Goal: Task Accomplishment & Management: Complete application form

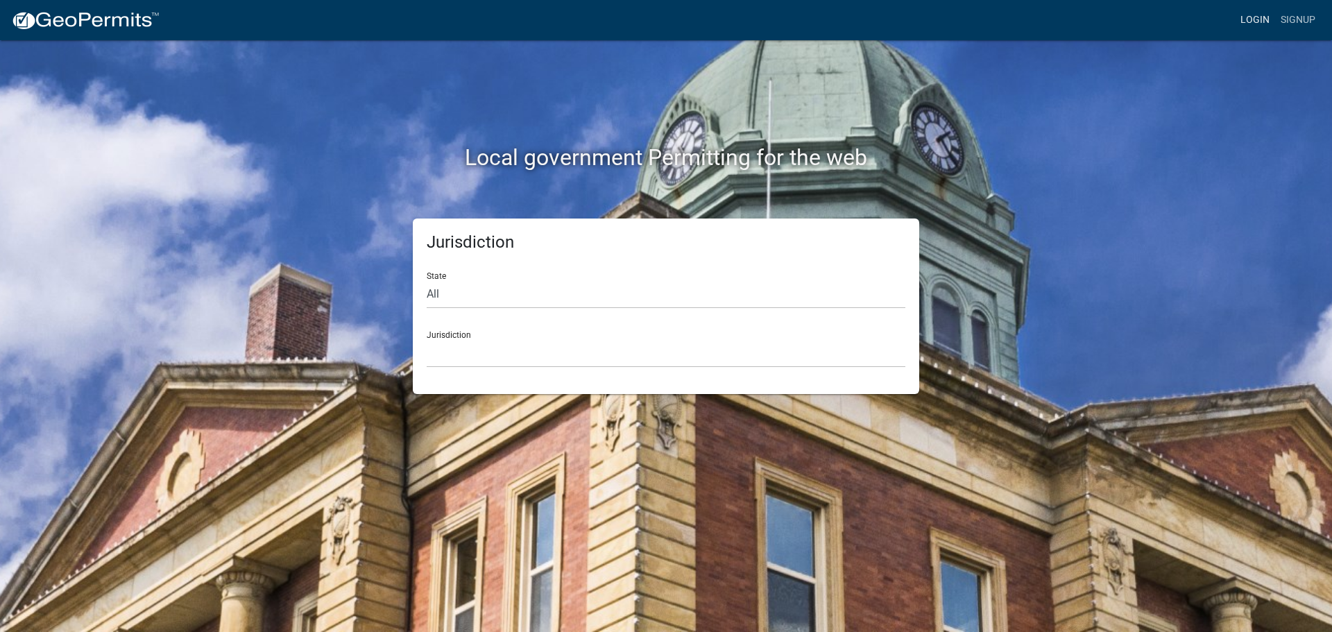
click at [1246, 20] on link "Login" at bounding box center [1255, 20] width 40 height 26
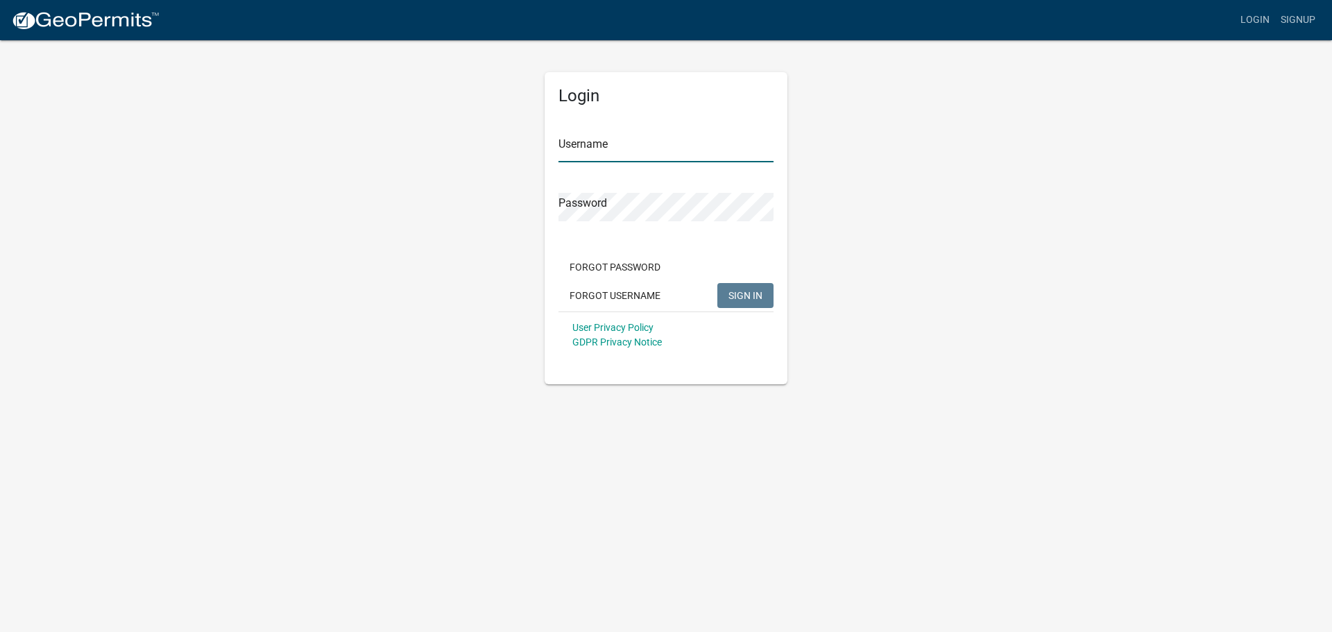
type input "[PERSON_NAME].[PERSON_NAME]"
click at [723, 302] on button "SIGN IN" at bounding box center [745, 295] width 56 height 25
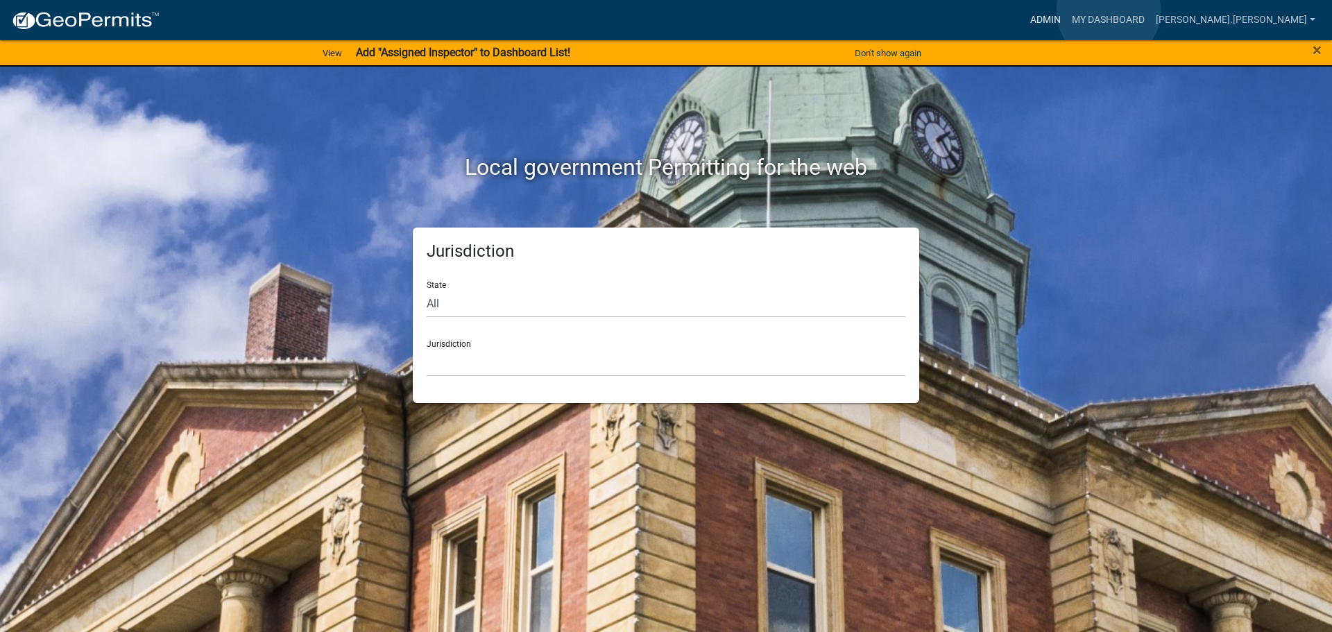
click at [1066, 11] on link "Admin" at bounding box center [1046, 20] width 42 height 26
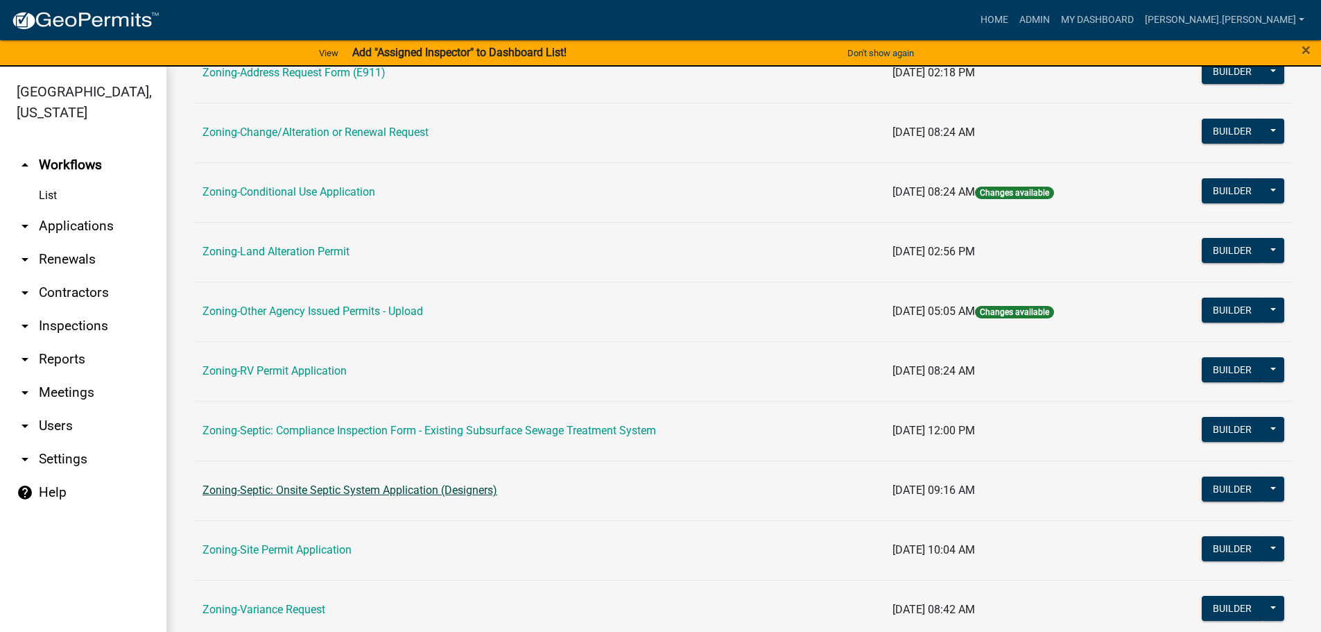
scroll to position [347, 0]
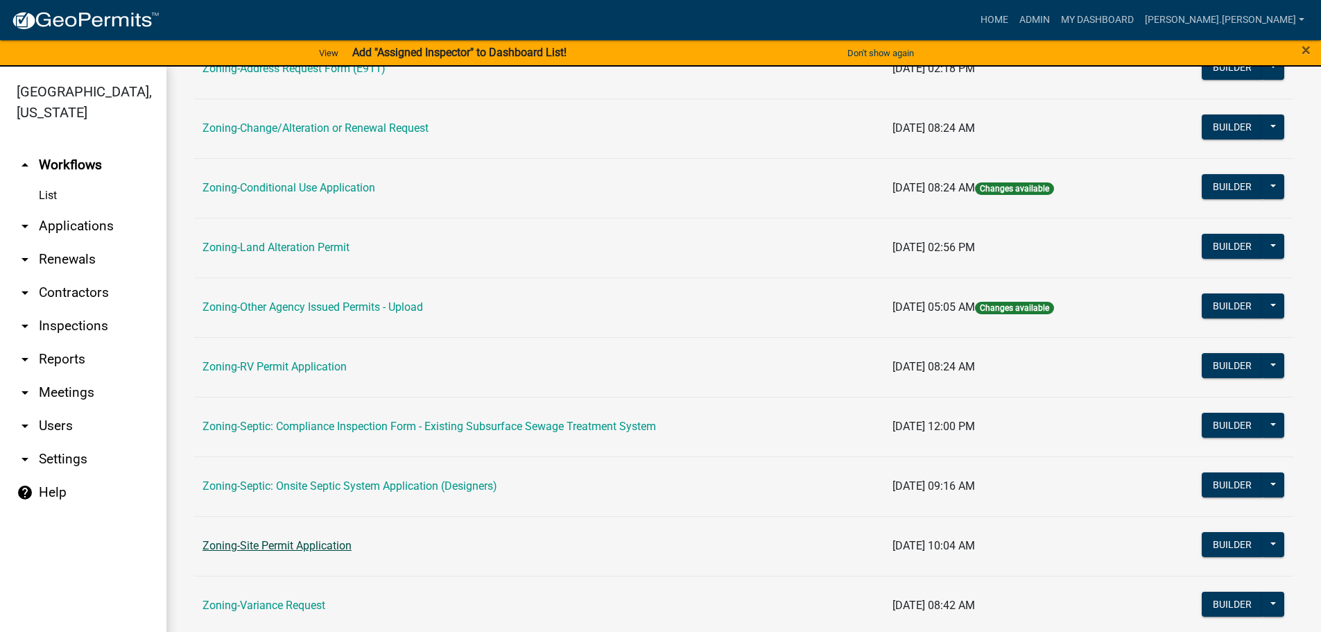
click at [335, 545] on link "Zoning-Site Permit Application" at bounding box center [277, 545] width 149 height 13
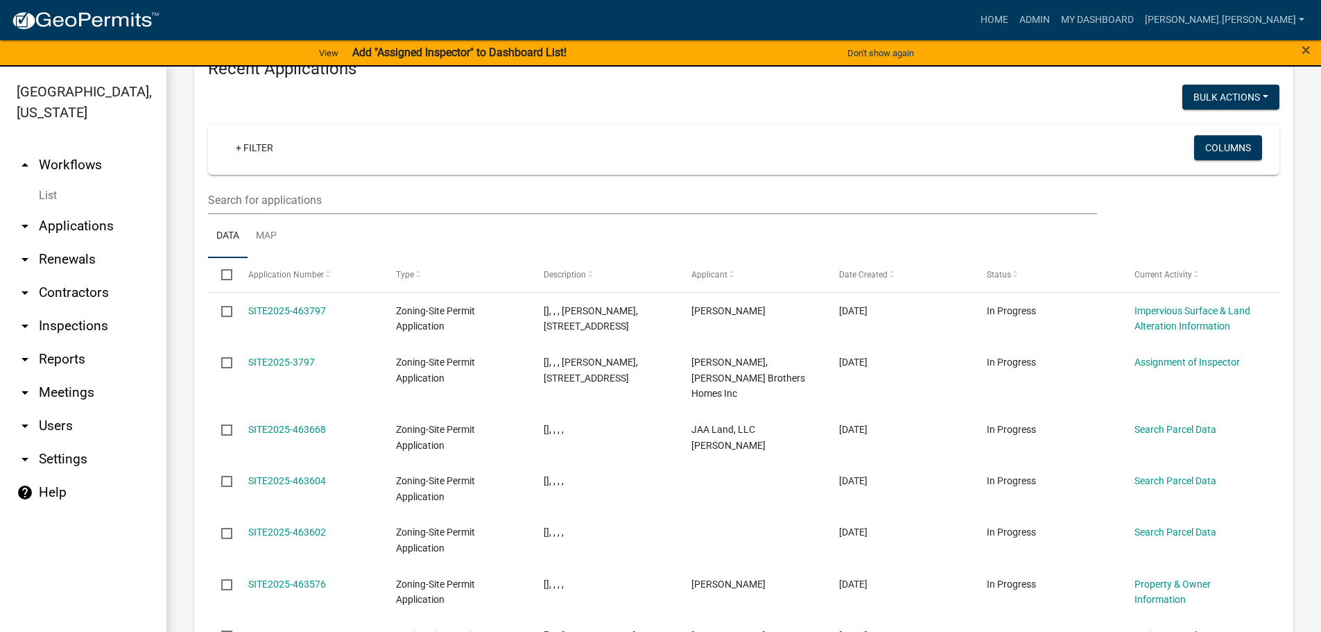
scroll to position [1411, 0]
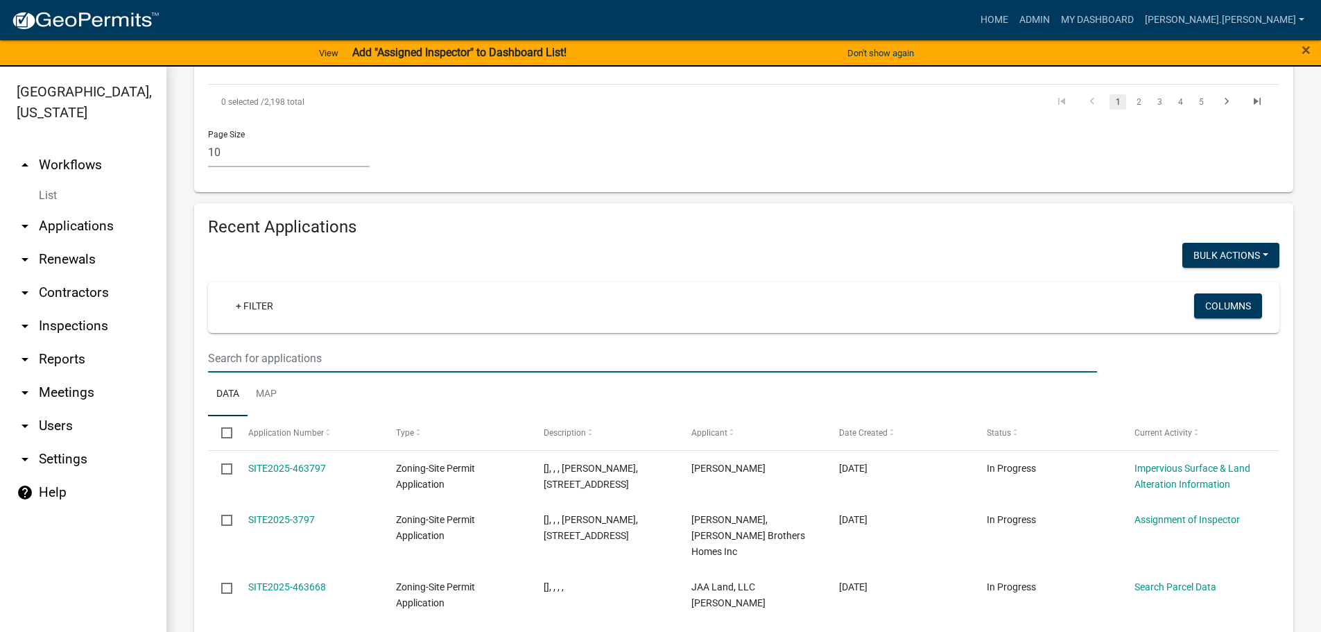
click at [302, 344] on input "text" at bounding box center [652, 358] width 889 height 28
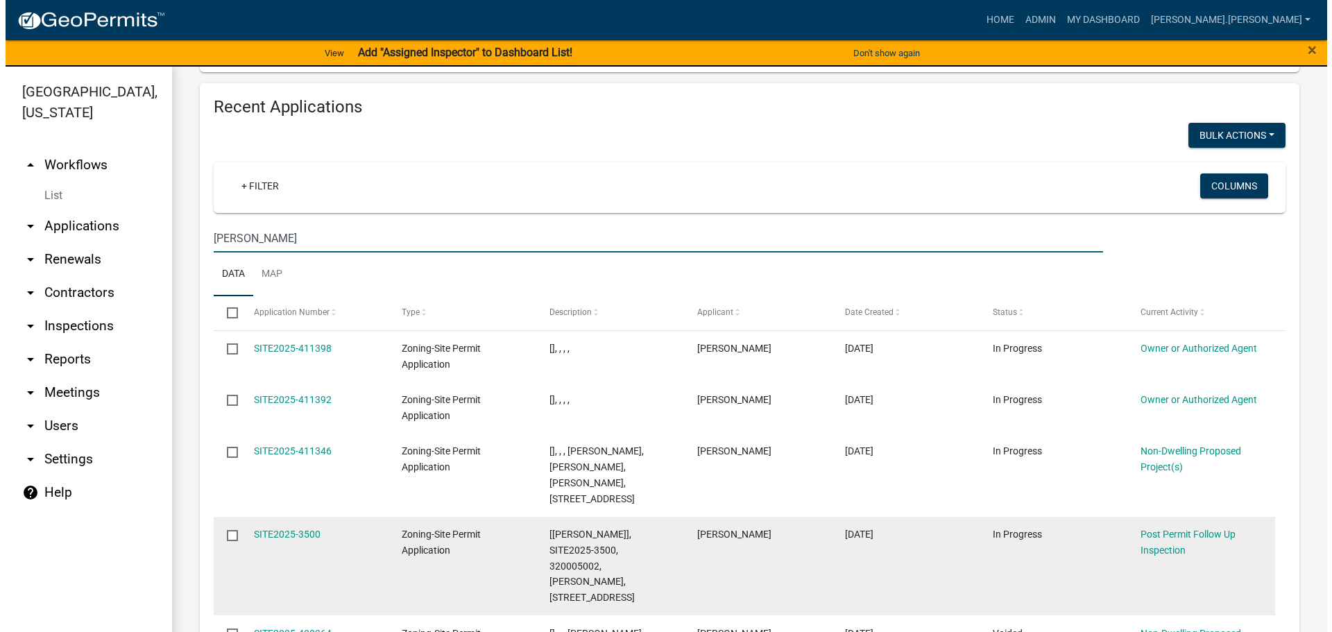
scroll to position [1576, 0]
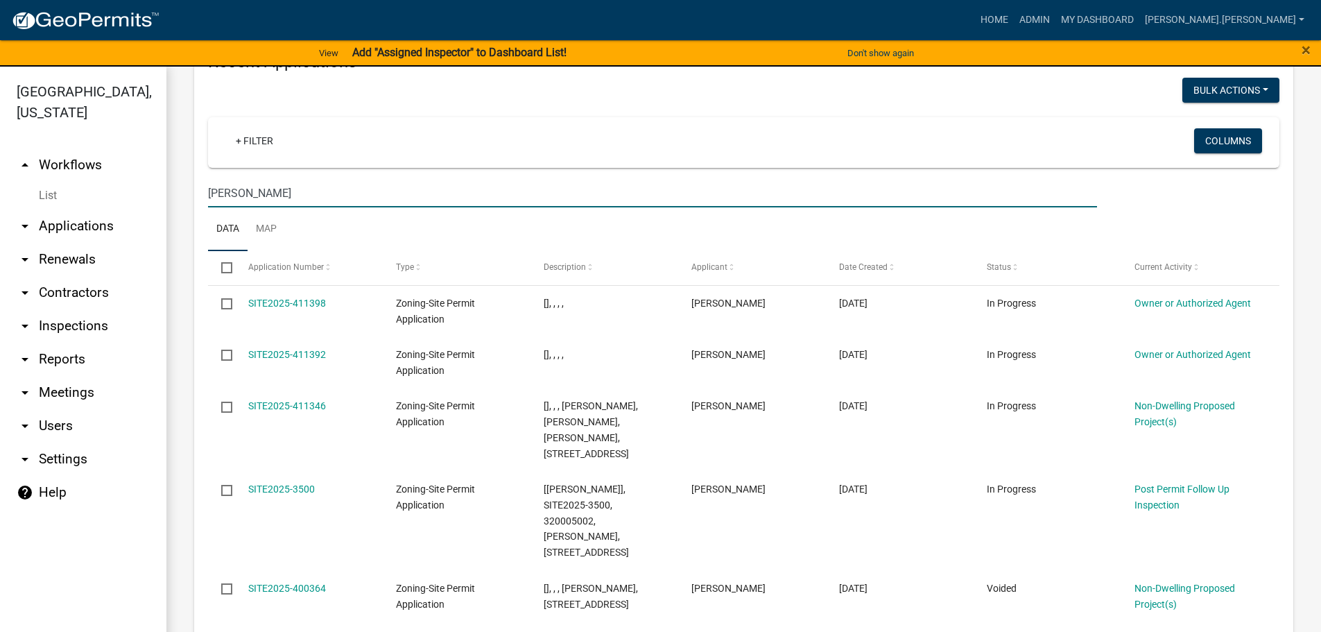
type input "[PERSON_NAME]"
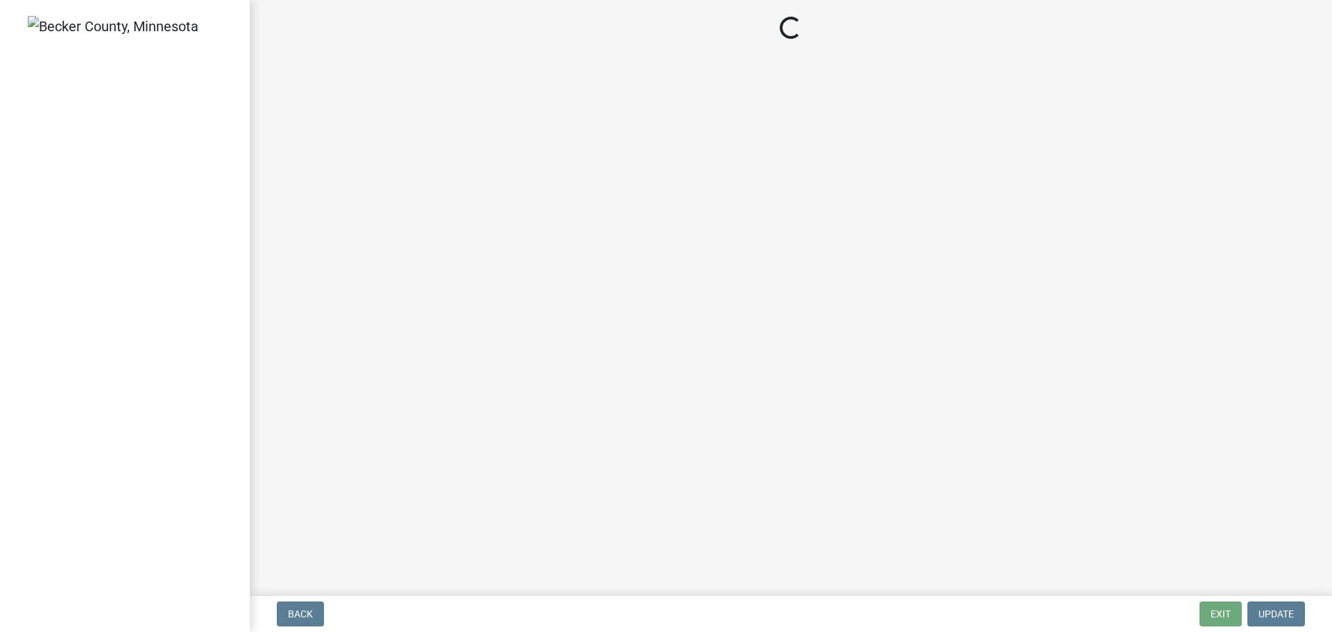
select select "3: 3"
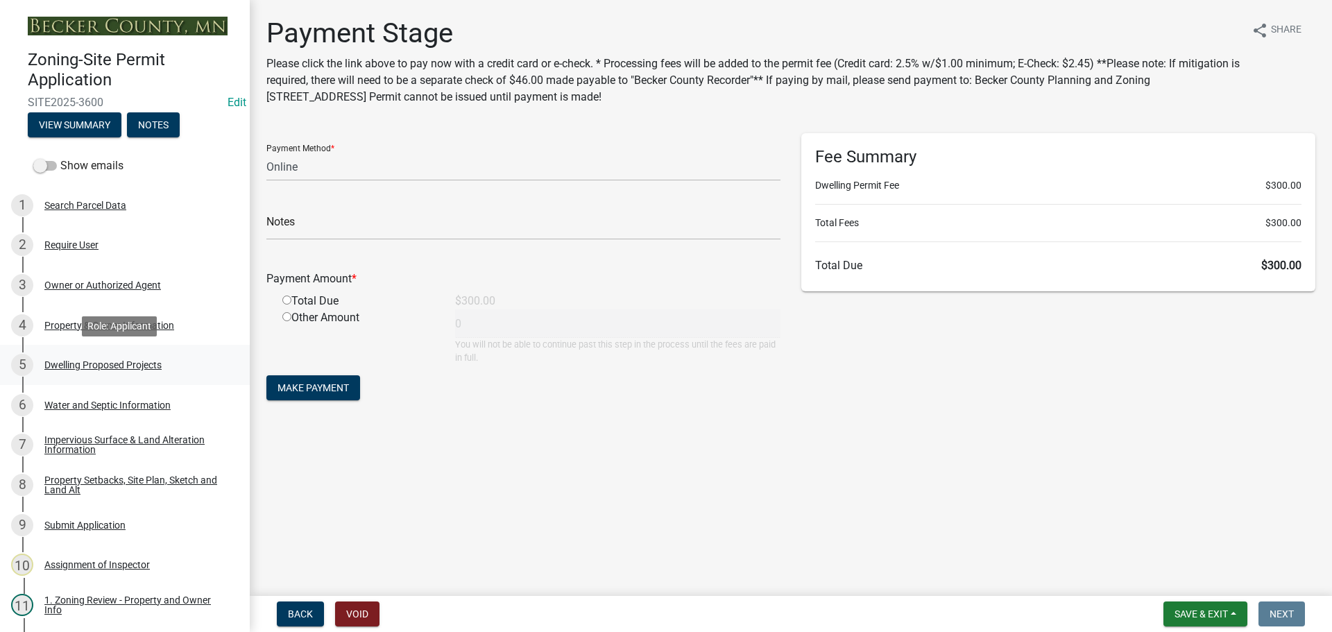
click at [104, 361] on div "Dwelling Proposed Projects" at bounding box center [102, 365] width 117 height 10
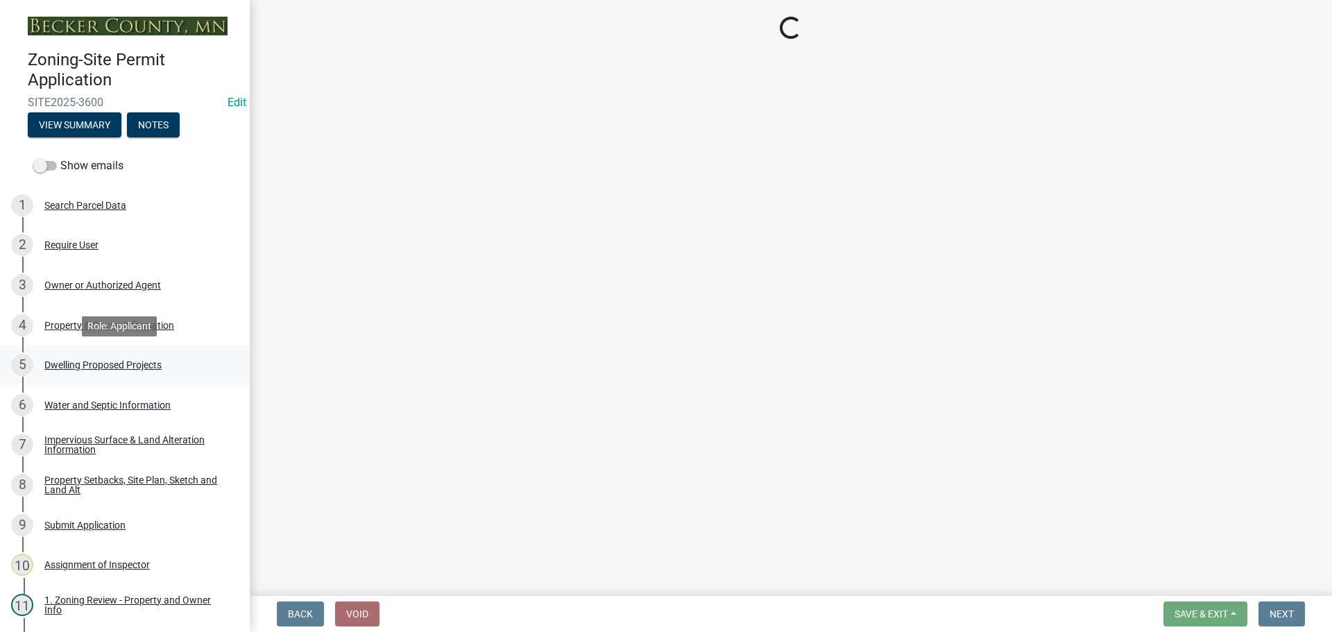
select select "b76c2e3f-c59d-4748-8205-29623accd873"
select select "638dddef-31f4-4d73-b0b5-0ffc7b344434"
select select "43dc438e-12cf-4fa6-b4ef-a236ffc627d7"
select select "8786fdd2-7f96-462d-8069-e958fae6b9a0"
select select "59dc9cee-723e-448c-a454-fe3238b55aba"
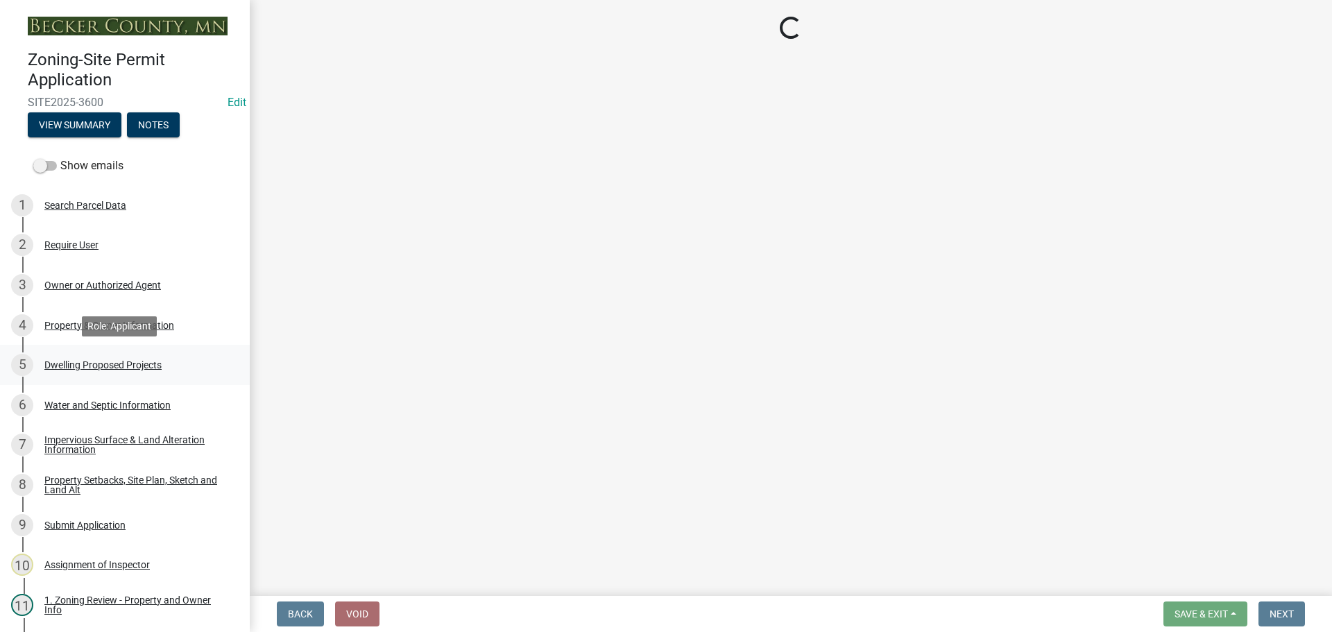
select select "3d6d33a4-08a3-4693-9e40-f7dc371bbdbe"
select select "0ceb8b90-6e92-4b1f-be25-acba4c819eff"
select select "ab9119d1-7da9-49c4-9fac-8c142204c89d"
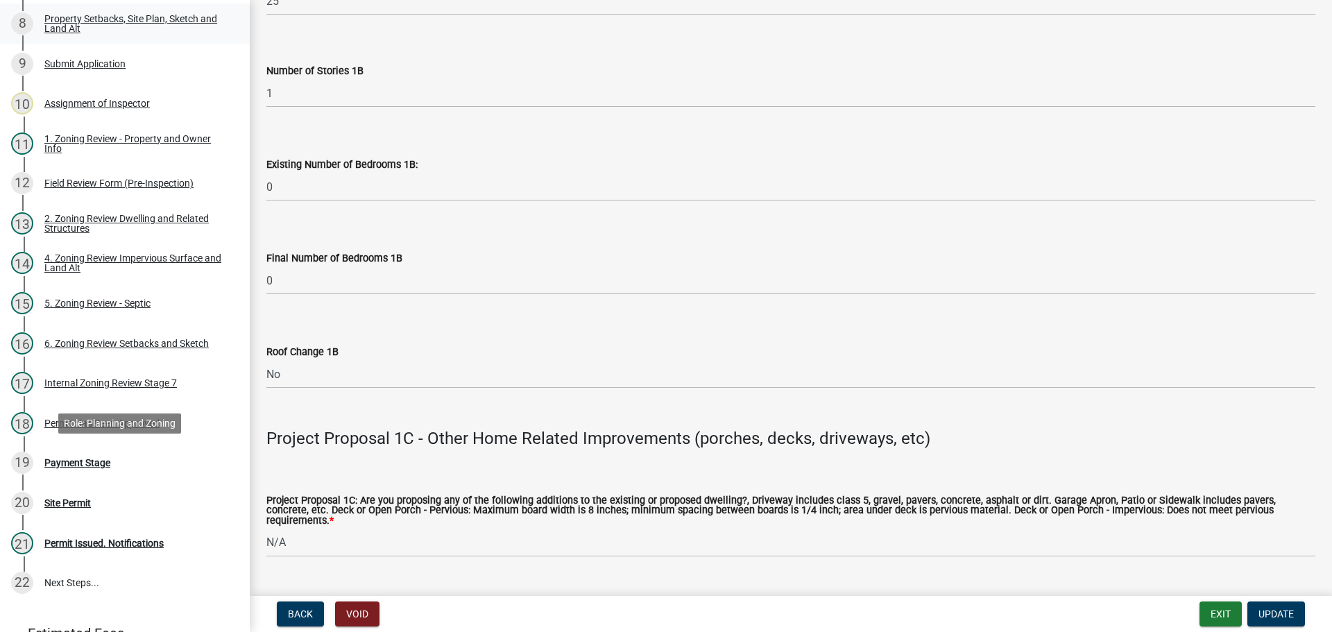
scroll to position [555, 0]
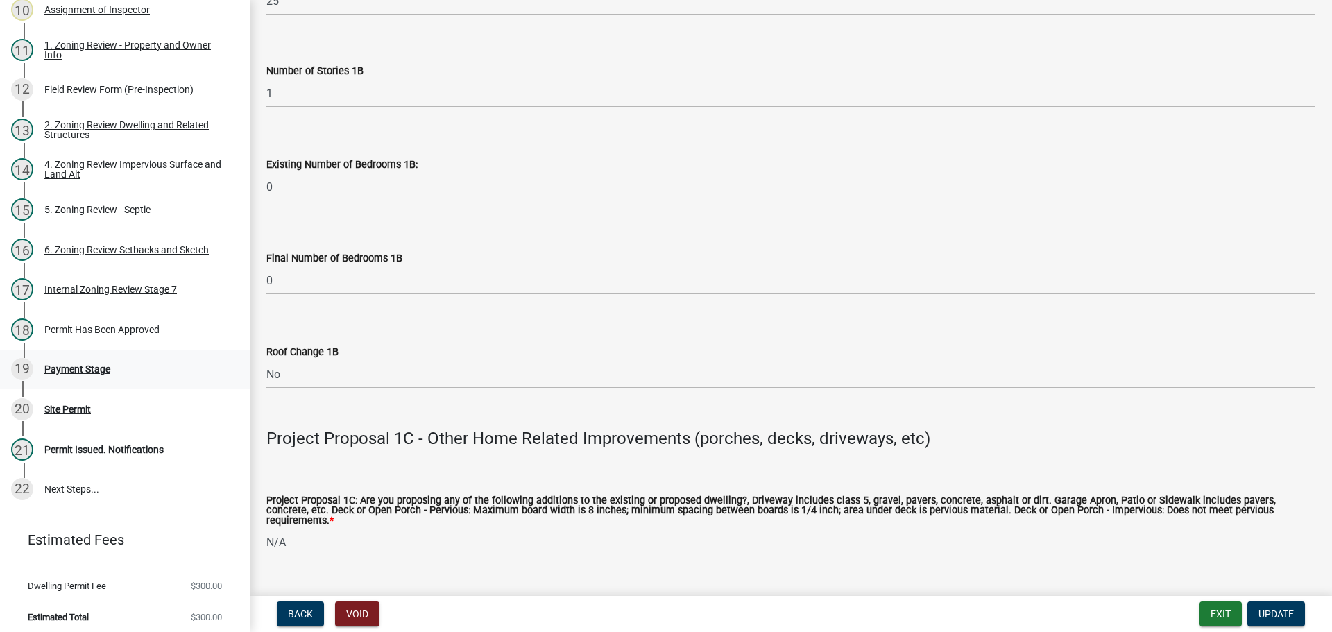
click at [96, 364] on div "Payment Stage" at bounding box center [77, 369] width 66 height 10
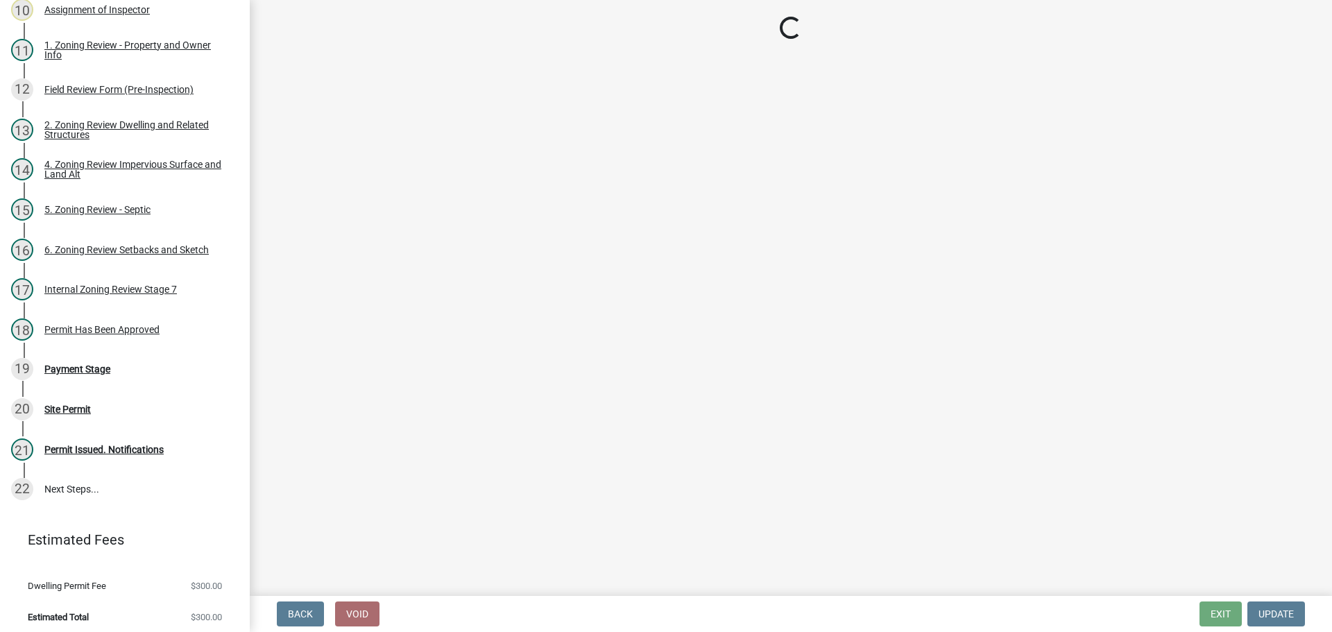
select select "3: 3"
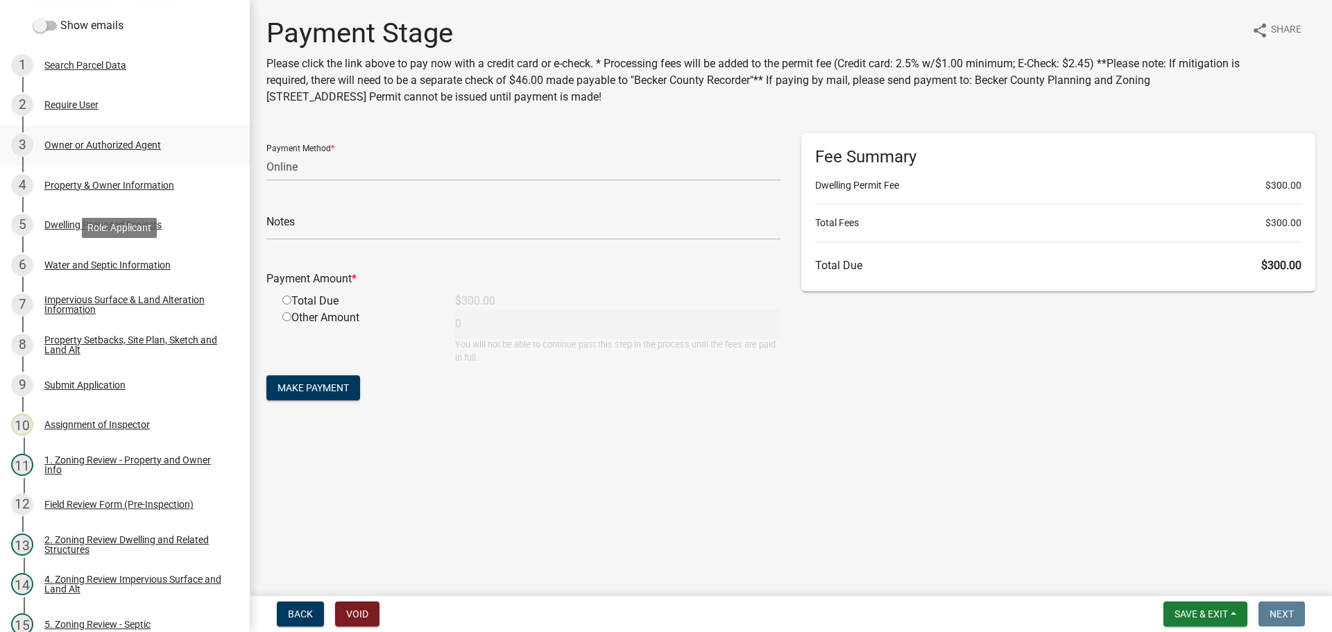
scroll to position [139, 0]
click at [99, 186] on div "Property & Owner Information" at bounding box center [109, 187] width 130 height 10
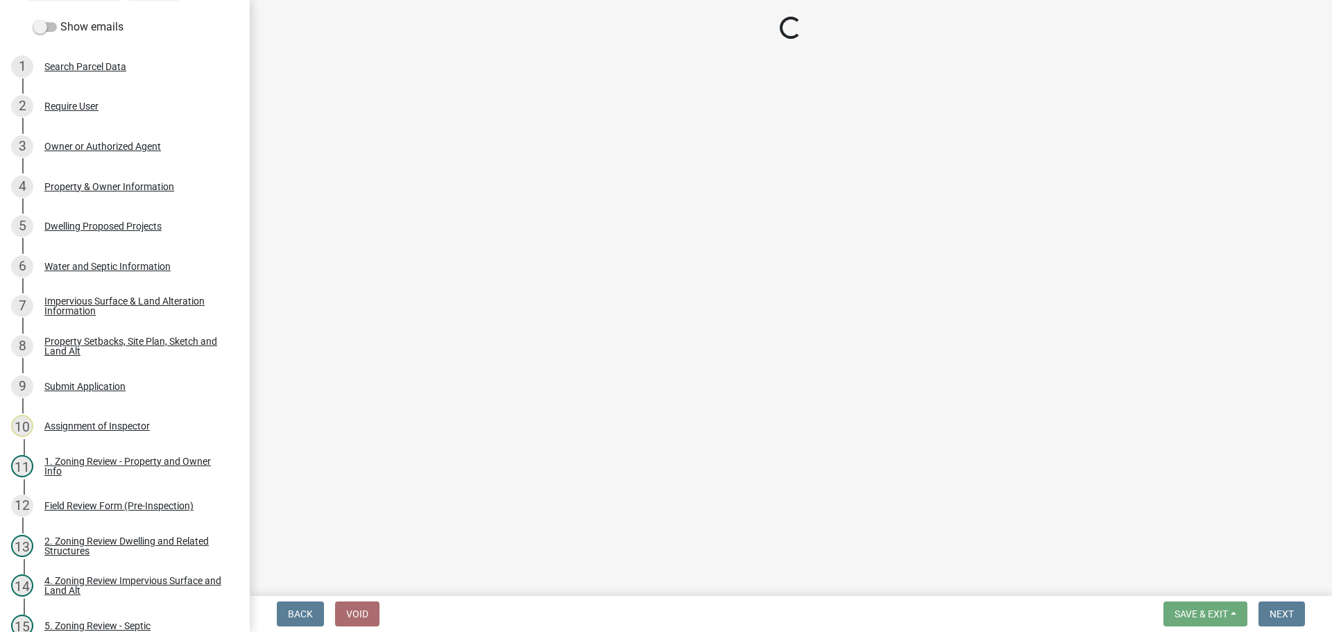
select select "5a3c243d-5cb2-4bc7-bda1-959088d74f81"
select select "61d56479-71b4-4f98-942d-99b919d4174a"
select select "f87eba17-8ed9-4ad8-aefc-fe36a3f3544b"
select select "393a978c-6bd5-4cb2-a6a0-db6feb8732b8"
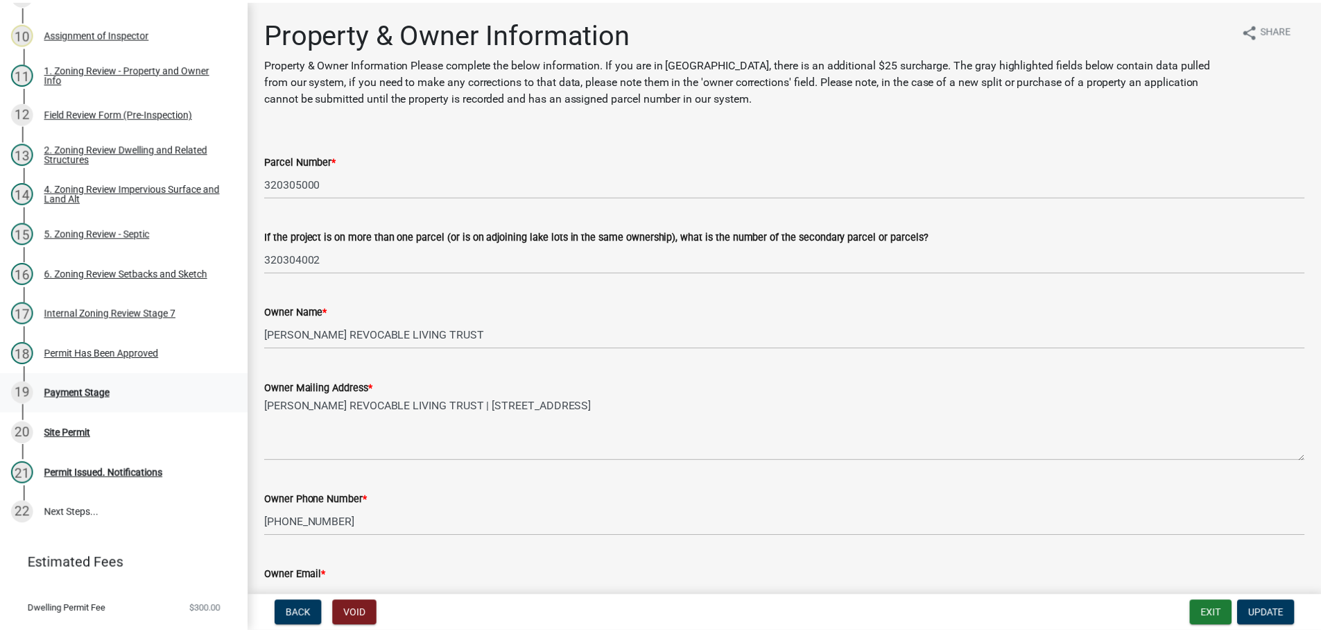
scroll to position [498, 0]
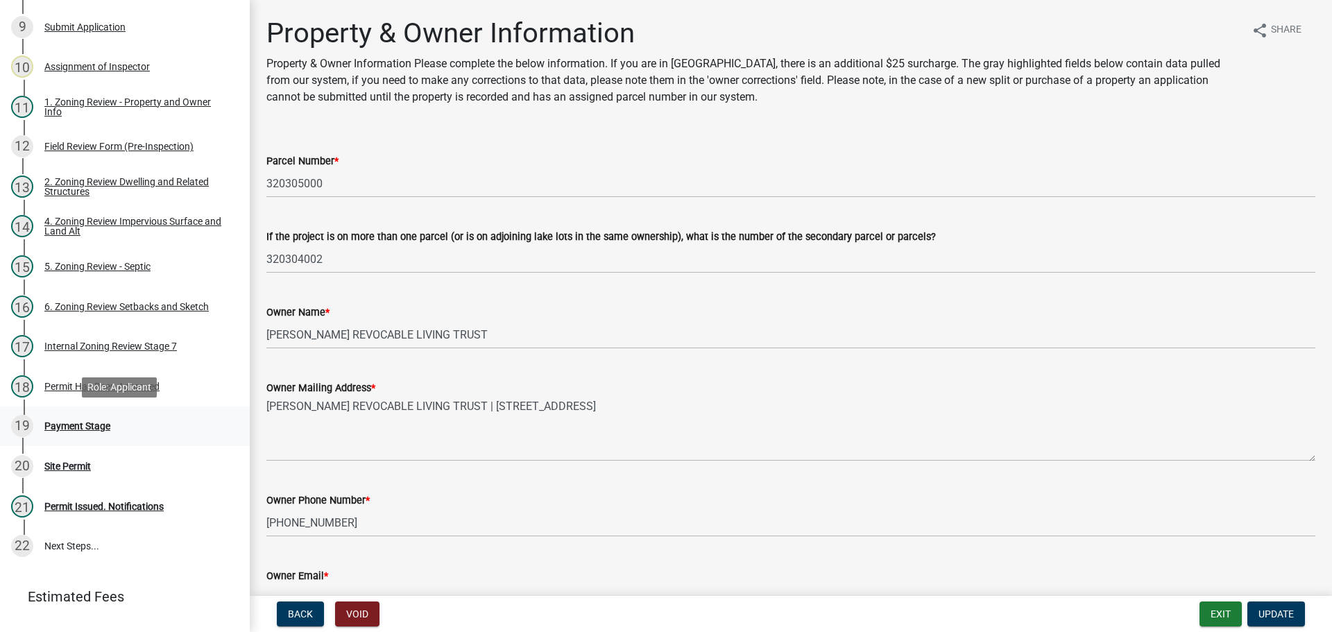
click at [71, 428] on div "Payment Stage" at bounding box center [77, 426] width 66 height 10
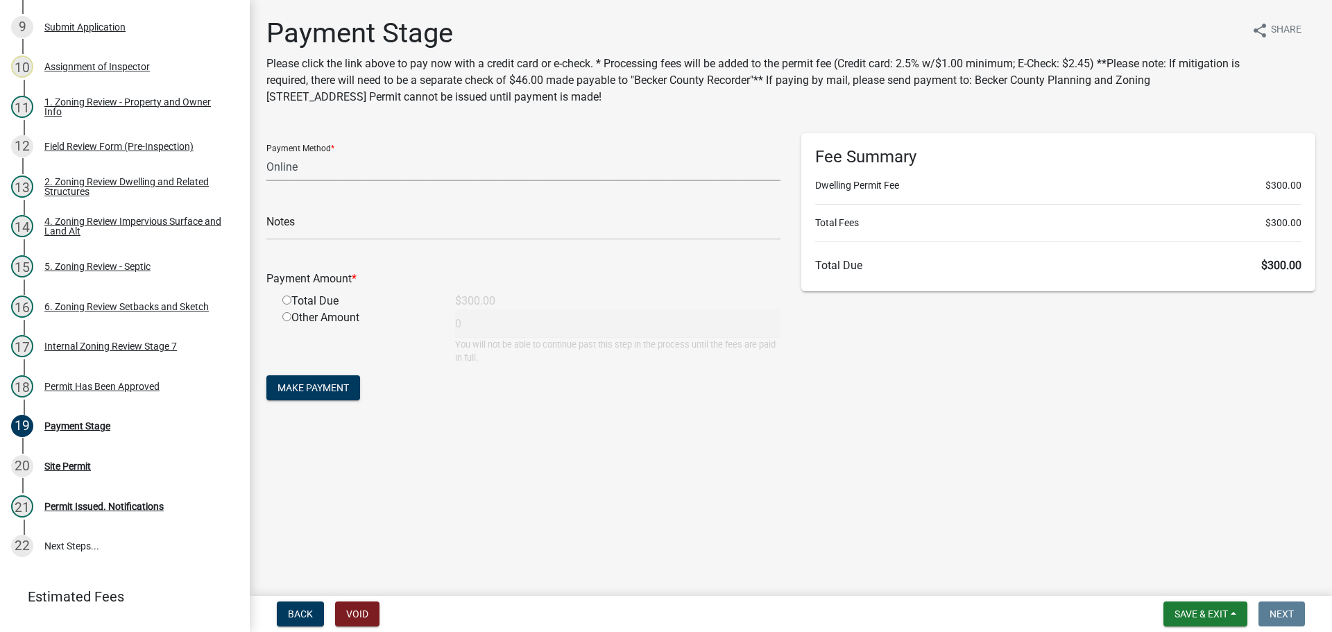
click at [338, 166] on select "Credit Card POS Check Cash Online" at bounding box center [523, 167] width 514 height 28
select select "1: 0"
click at [266, 153] on select "Credit Card POS Check Cash Online" at bounding box center [523, 167] width 514 height 28
click at [340, 229] on input "text" at bounding box center [523, 226] width 514 height 28
type input "3767"
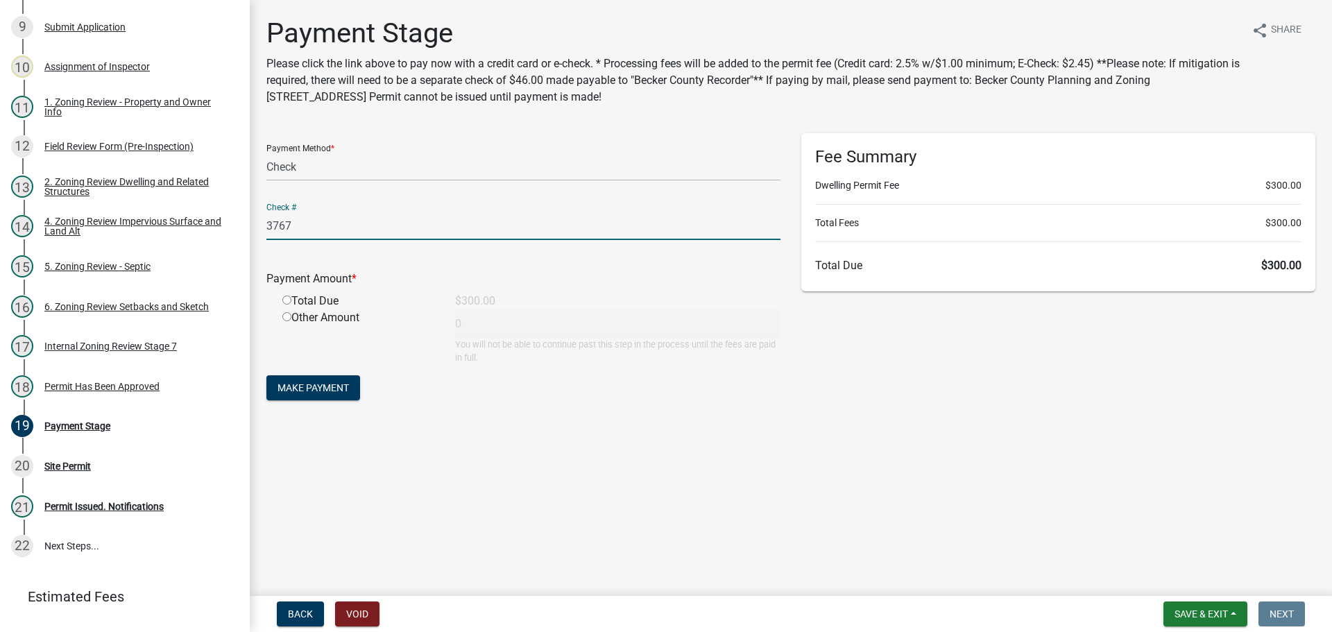
click at [286, 298] on input "radio" at bounding box center [286, 300] width 9 height 9
radio input "true"
type input "300"
click at [315, 383] on span "Make Payment" at bounding box center [312, 387] width 71 height 11
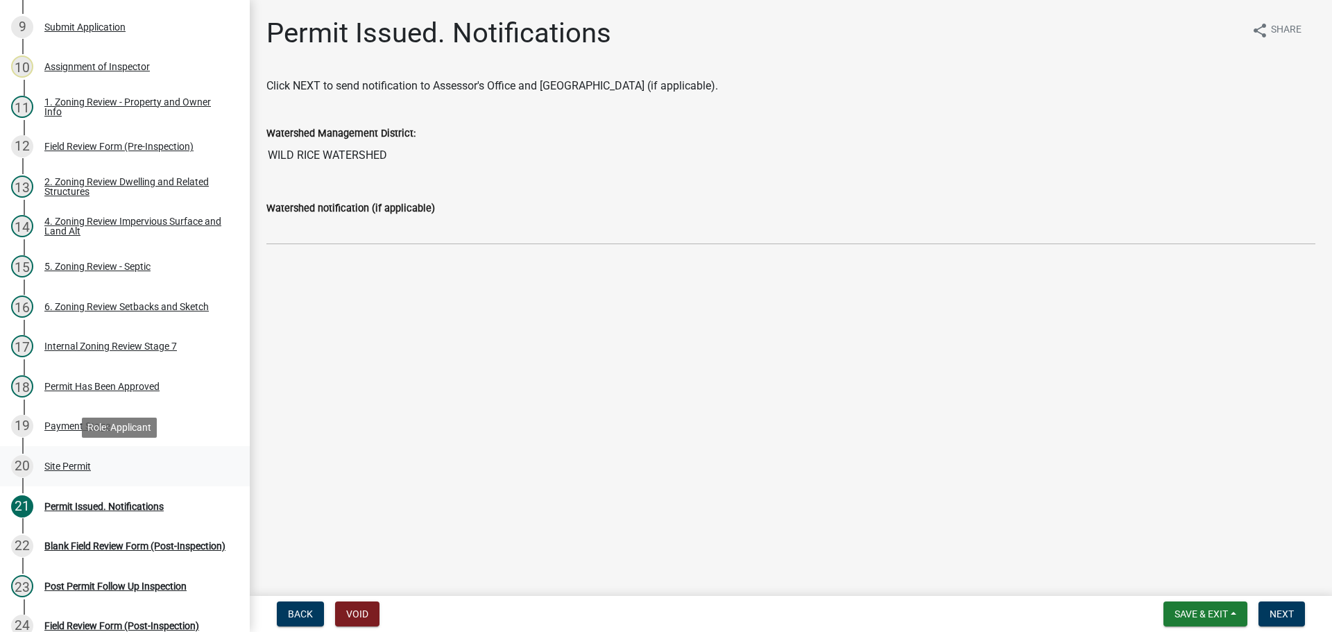
click at [78, 472] on div "20 Site Permit" at bounding box center [119, 466] width 216 height 22
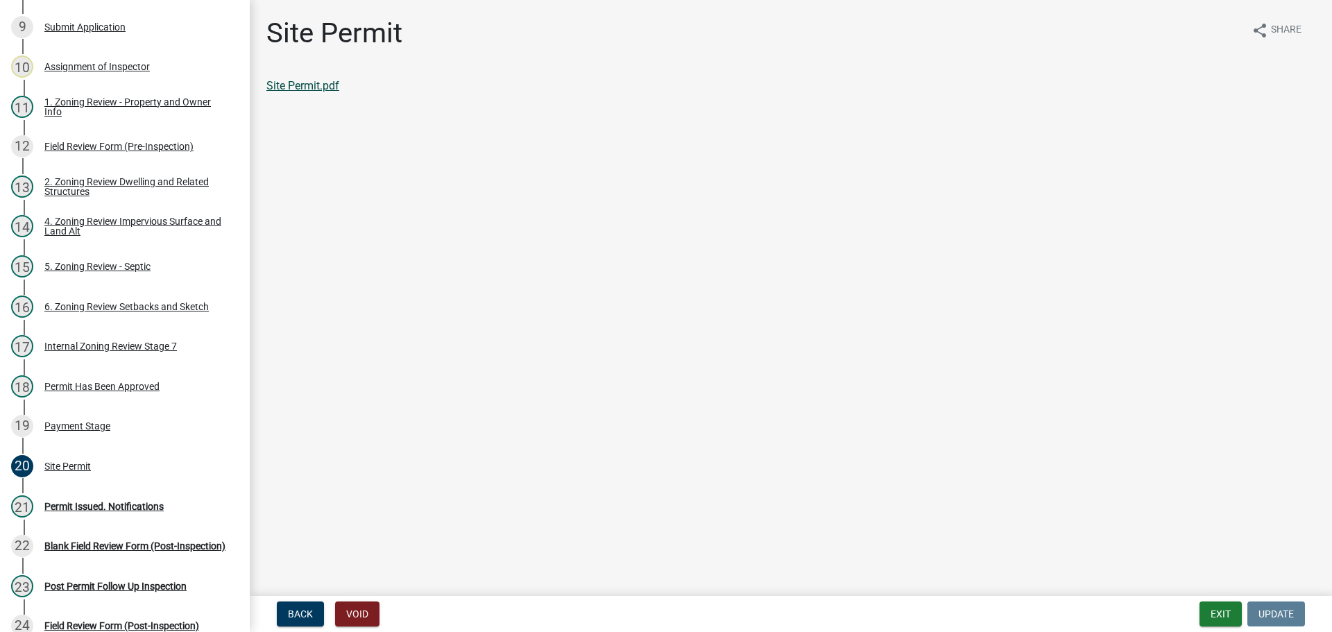
click at [291, 87] on link "Site Permit.pdf" at bounding box center [302, 85] width 73 height 13
click at [99, 541] on div "Blank Field Review Form (Post-Inspection)" at bounding box center [134, 546] width 181 height 10
click at [99, 505] on div "Permit Issued. Notifications" at bounding box center [103, 507] width 119 height 10
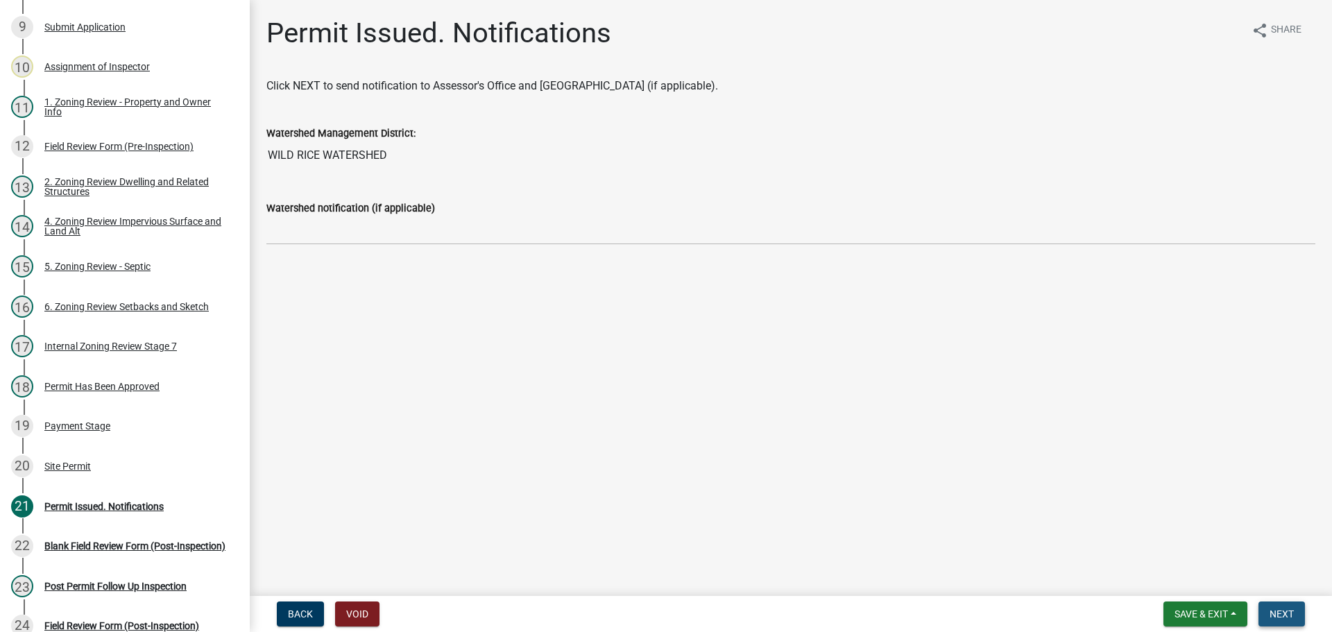
click at [1281, 613] on span "Next" at bounding box center [1281, 613] width 24 height 11
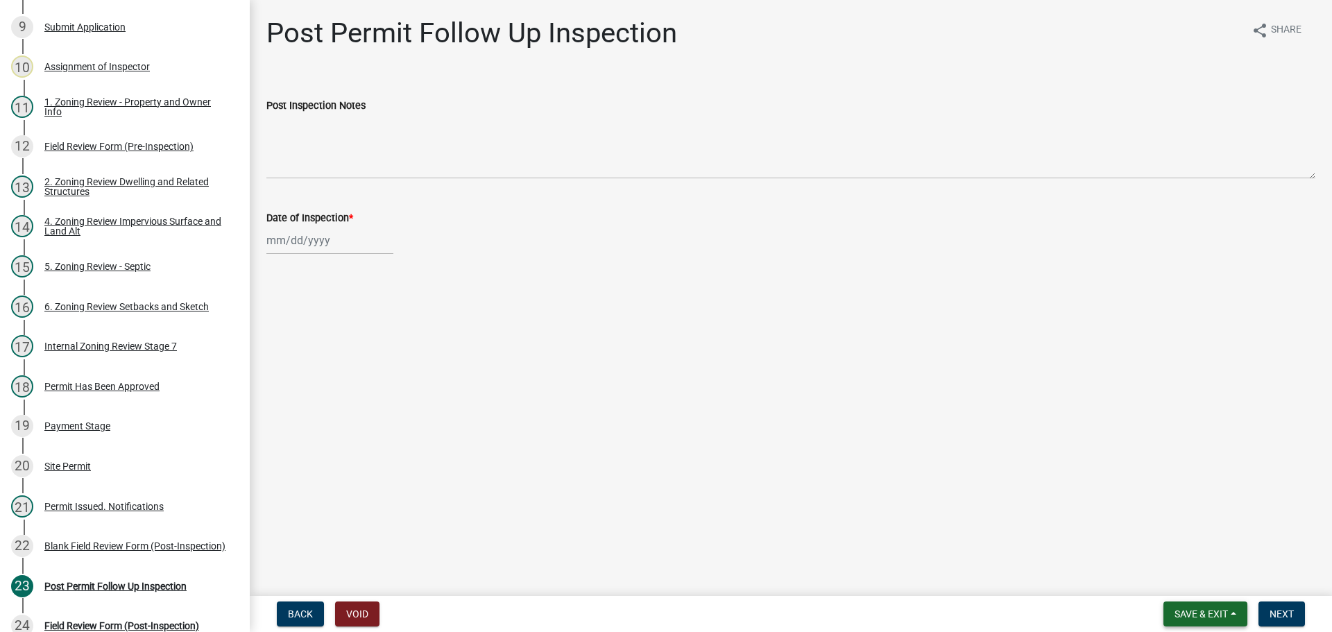
click at [1183, 619] on span "Save & Exit" at bounding box center [1200, 613] width 53 height 11
click at [1185, 576] on button "Save & Exit" at bounding box center [1191, 577] width 111 height 33
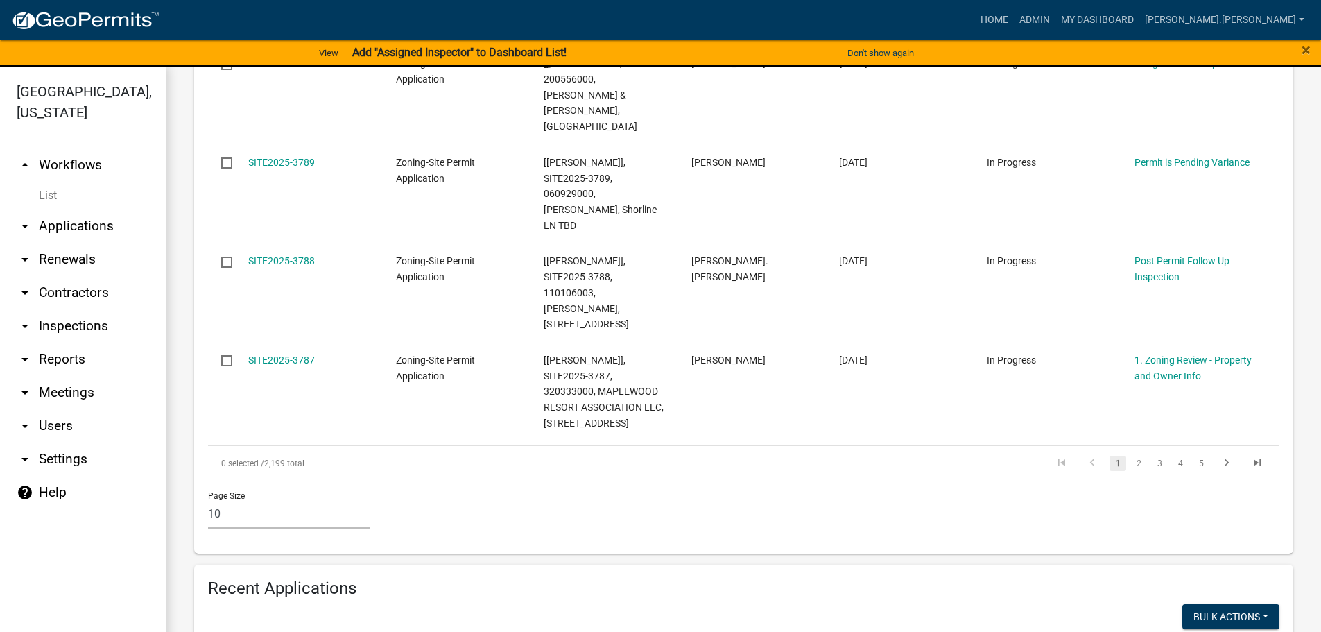
scroll to position [1179, 0]
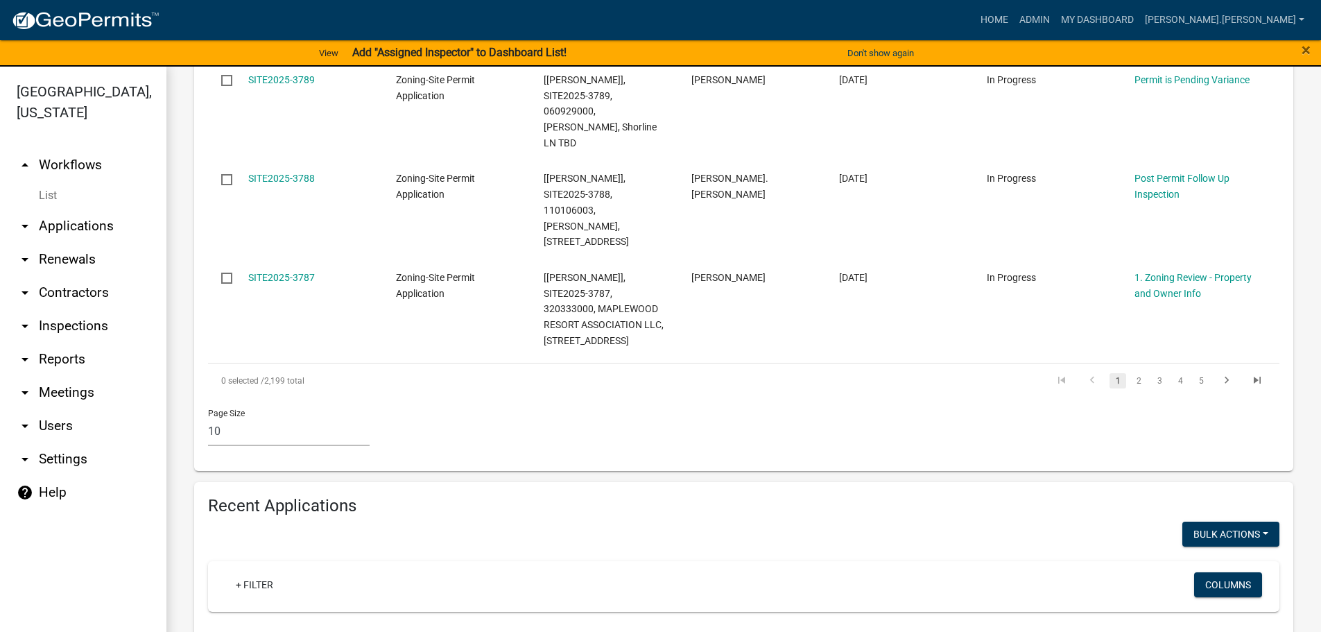
click at [404, 623] on input "text" at bounding box center [652, 637] width 889 height 28
type input "[PERSON_NAME]"
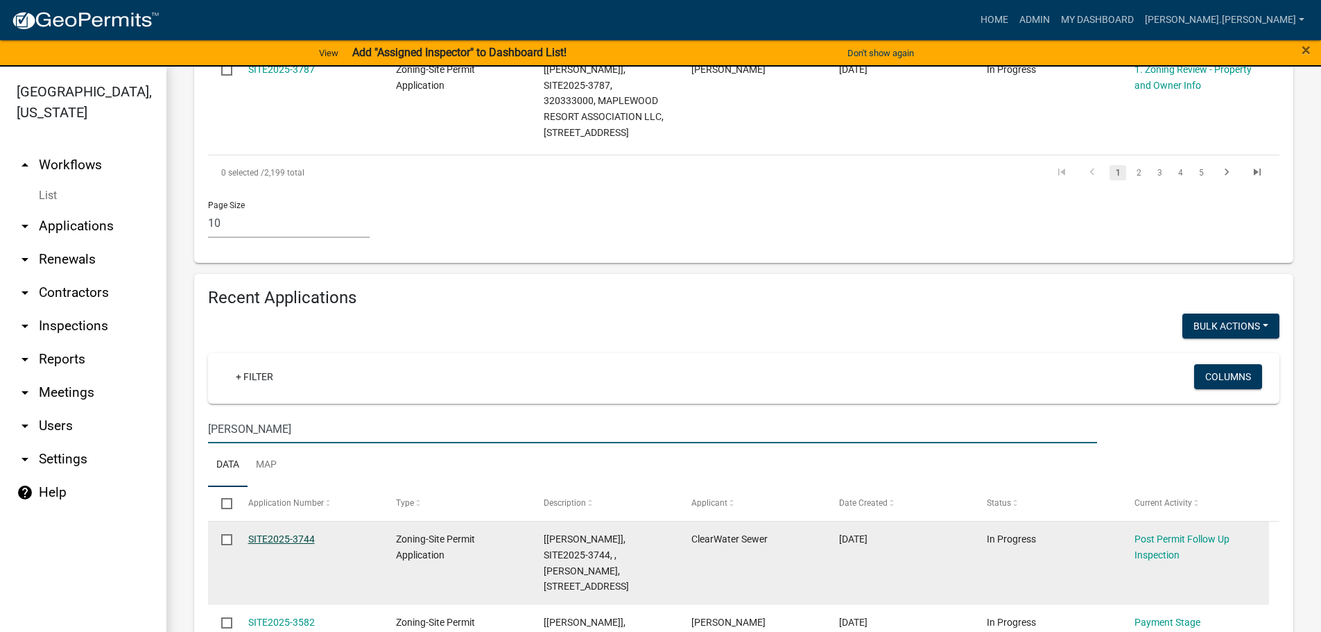
click at [260, 533] on link "SITE2025-3744" at bounding box center [281, 538] width 67 height 11
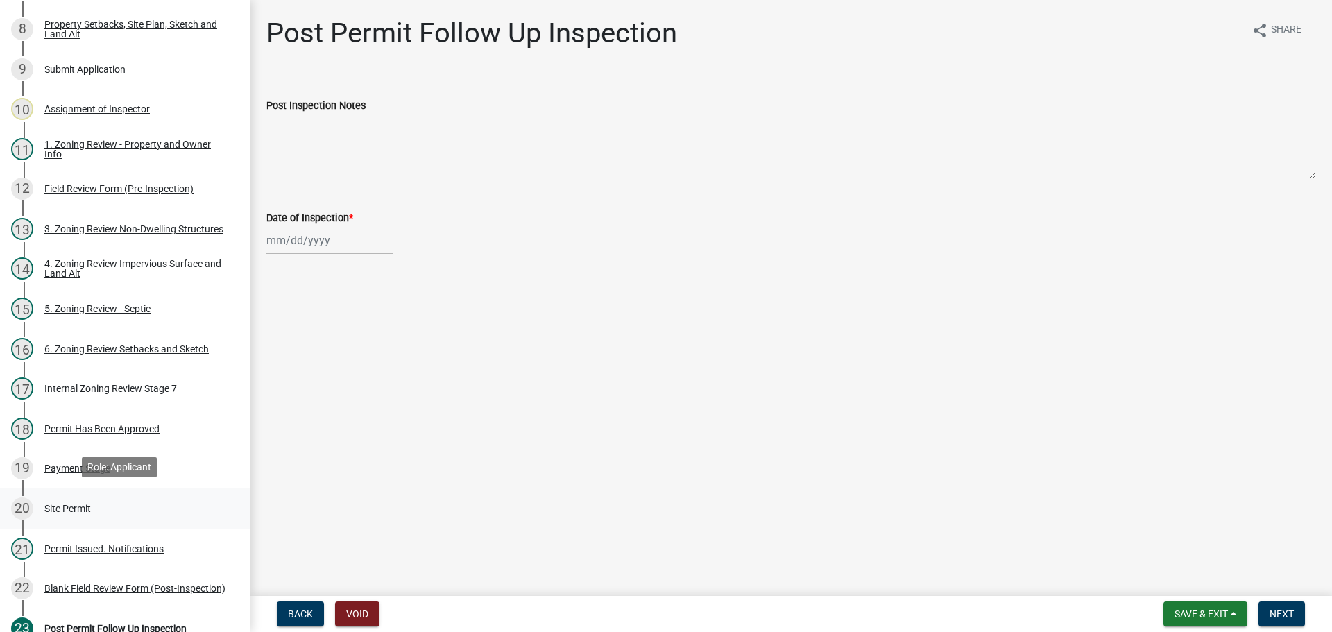
scroll to position [459, 0]
click at [91, 503] on div "Site Permit" at bounding box center [67, 506] width 46 height 10
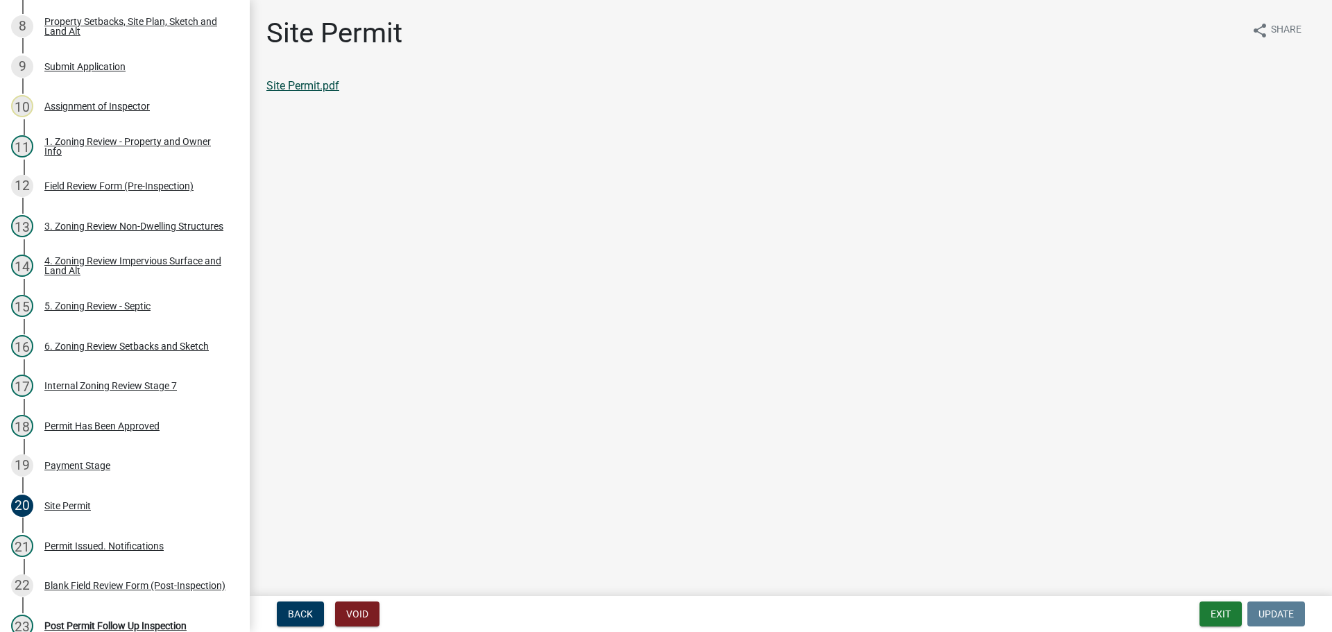
click at [324, 84] on link "Site Permit.pdf" at bounding box center [302, 85] width 73 height 13
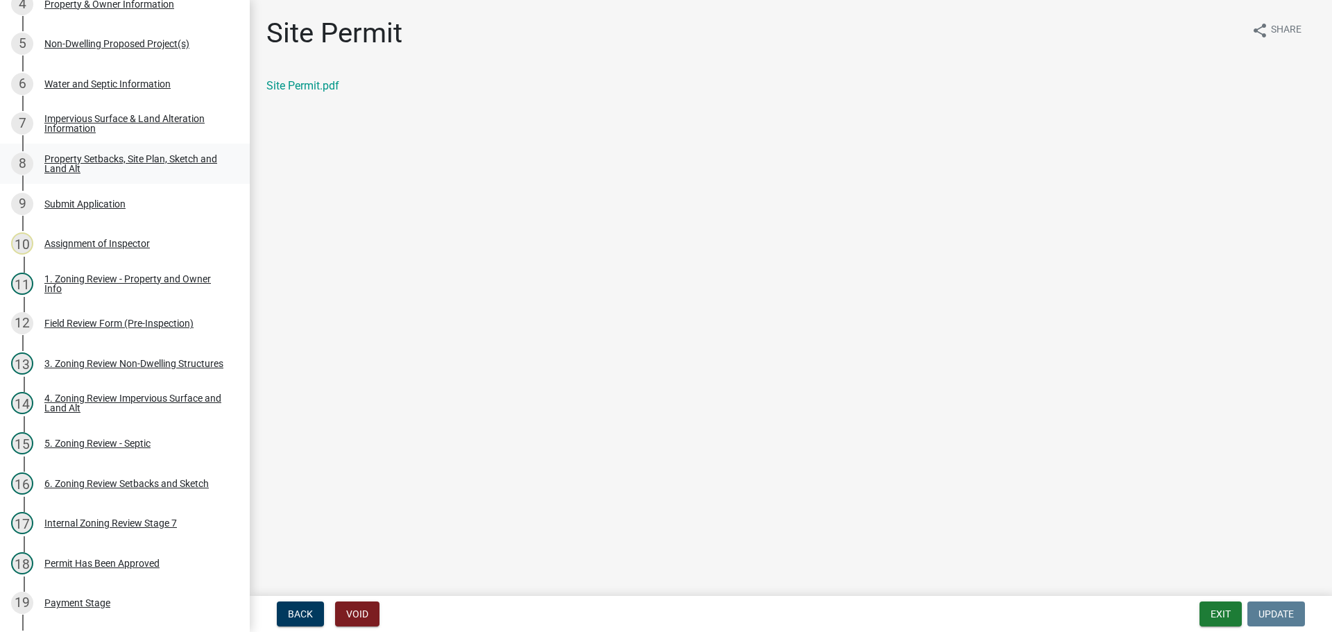
scroll to position [320, 0]
click at [81, 160] on div "Property Setbacks, Site Plan, Sketch and Land Alt" at bounding box center [135, 164] width 183 height 19
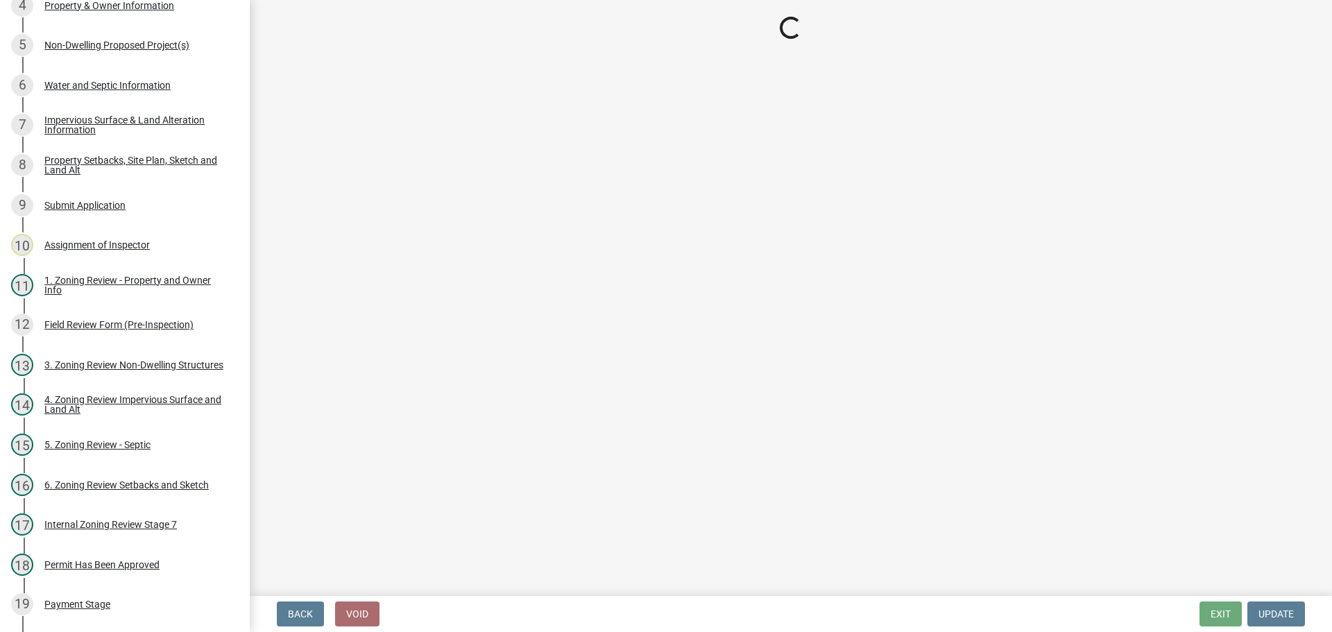
select select "7b13c63f-e699-4112-b373-98fbd28ec536"
select select "6985af9e-5d7a-475f-b5e2-9860e6a4c460"
select select "fd58f24c-a096-4195-863e-b494ea1fd324"
select select "12f785fb-c378-4b18-841c-21c73dc99083"
select select "e8ab2dc3-aa3f-46f3-9b4a-37eb25ad84af"
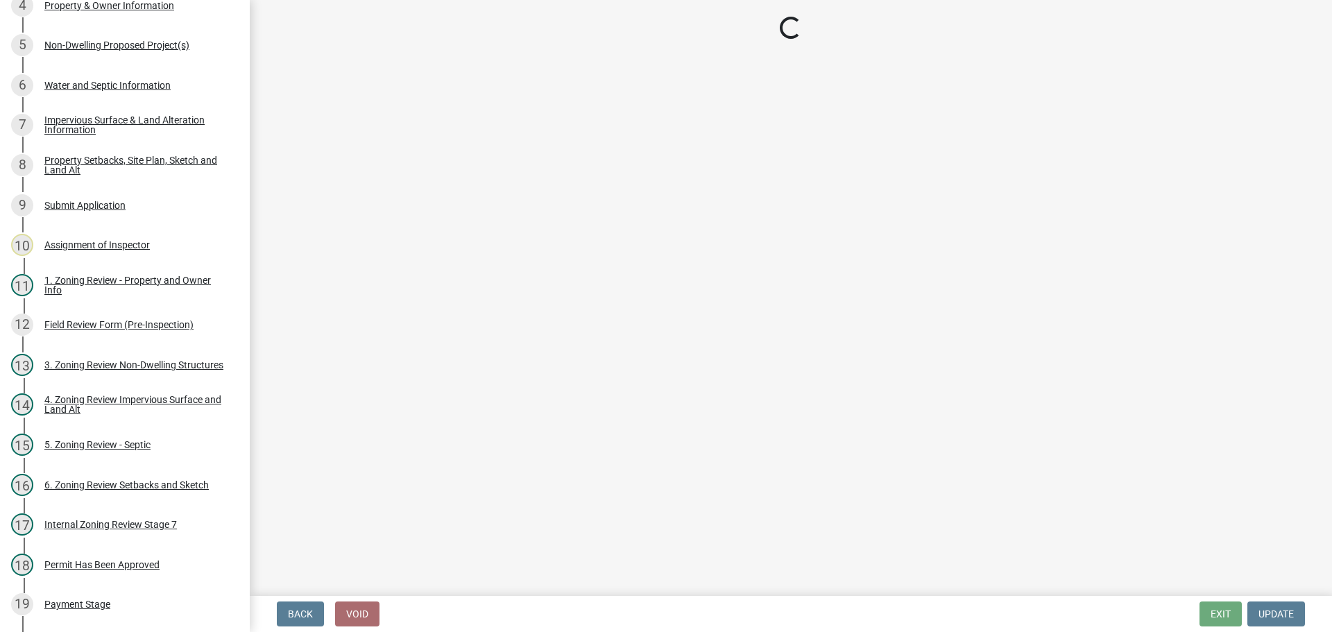
select select "27b2a8b4-abf6-463e-8c0c-7c5d2b4fe26f"
select select "b98836ba-4715-455d-97ab-be9a9df498a8"
select select "288143c3-cc30-40f5-bb2a-2522511345b2"
select select "133211ff-91ce-4a0a-9235-b48a7e2069a0"
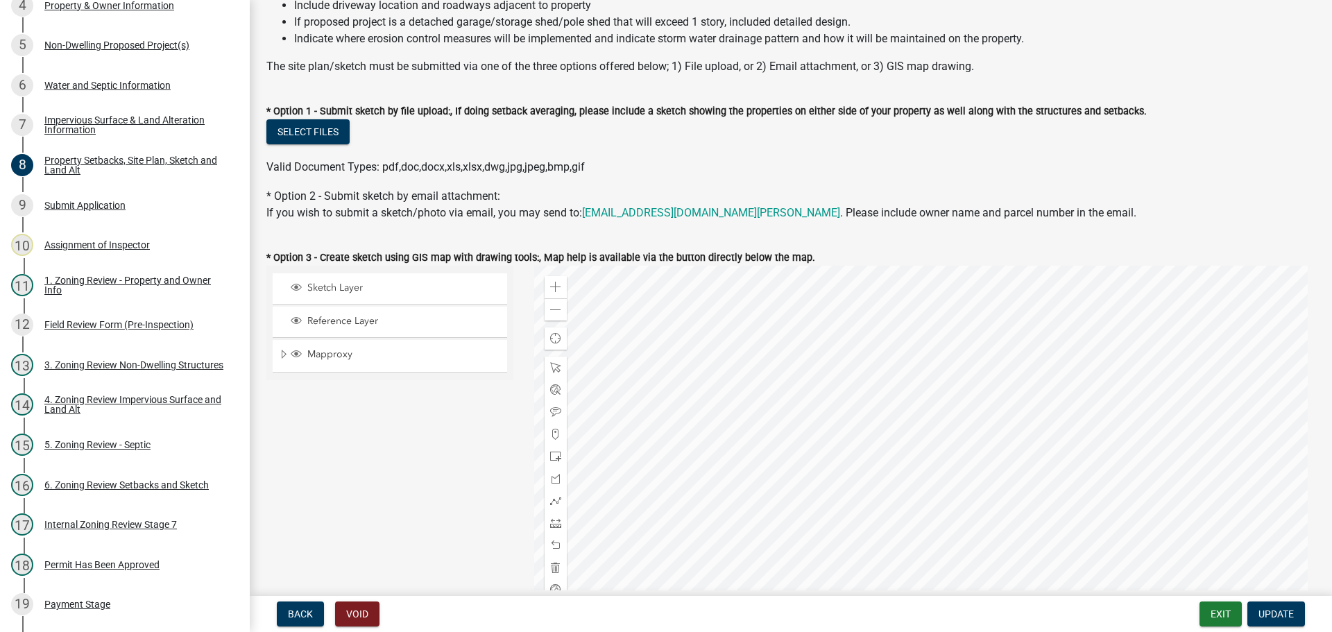
scroll to position [277, 0]
